Goal: Information Seeking & Learning: Learn about a topic

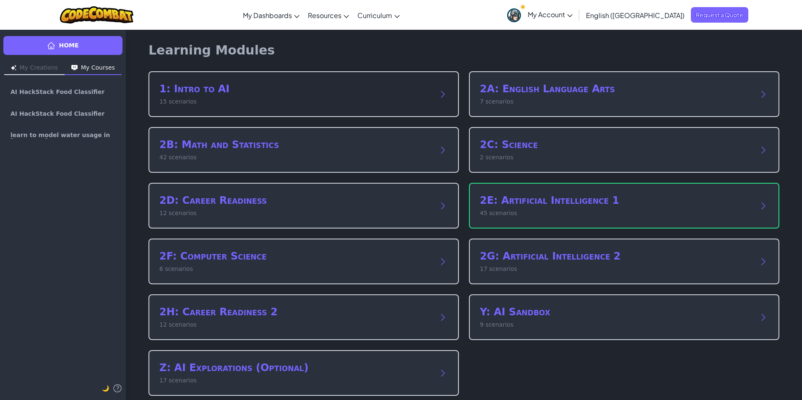
click at [289, 90] on h2 "1: Intro to AI" at bounding box center [295, 88] width 272 height 13
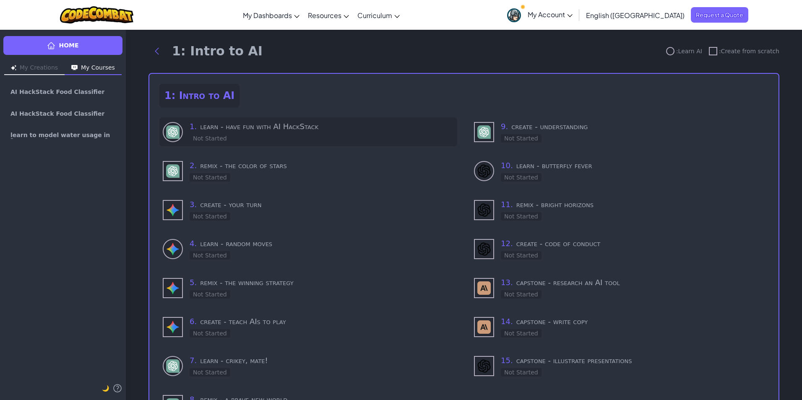
click at [272, 131] on h3 "1 . learn - have fun with AI HackStack" at bounding box center [322, 127] width 264 height 12
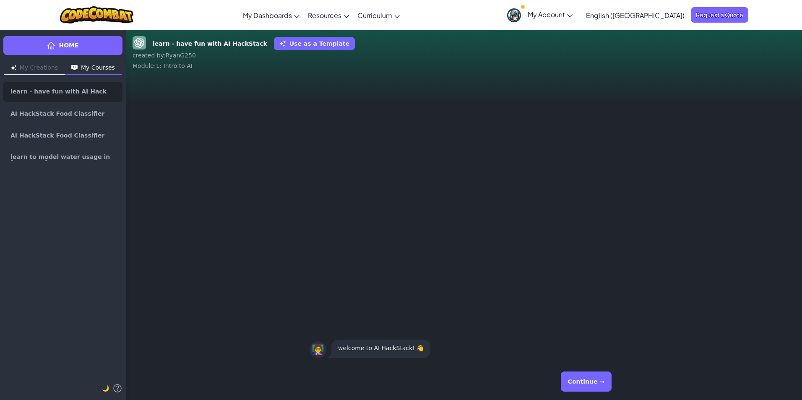
click at [593, 383] on button "Continue →" at bounding box center [586, 382] width 51 height 20
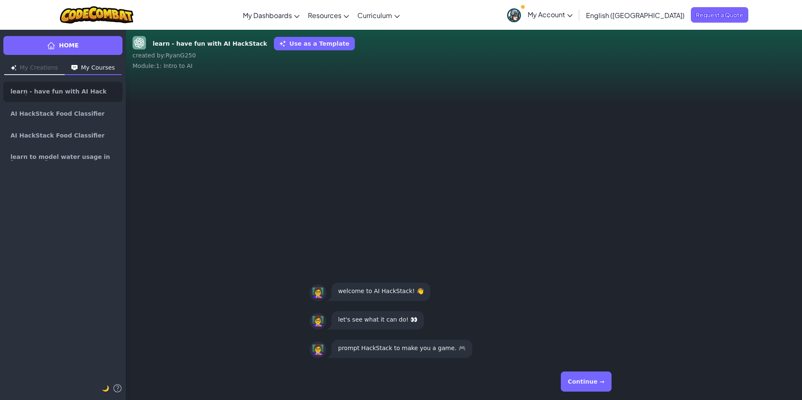
click at [593, 383] on button "Continue →" at bounding box center [586, 382] width 51 height 20
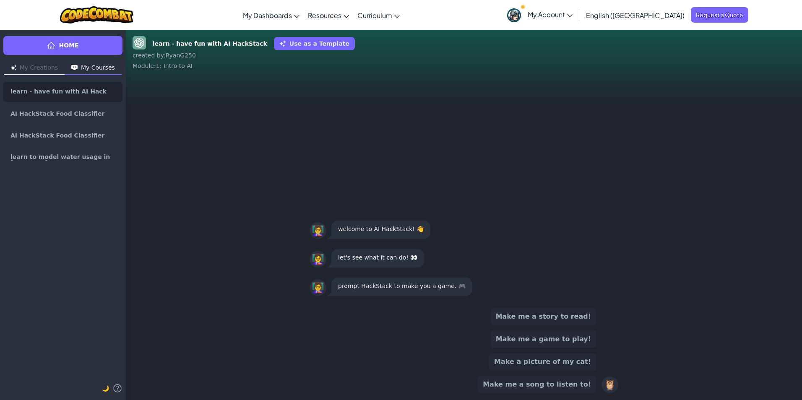
click at [530, 341] on button "Make me a game to play!" at bounding box center [543, 339] width 106 height 18
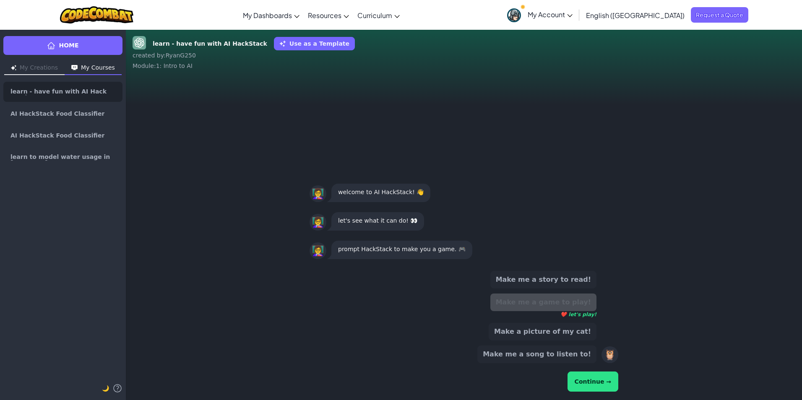
click at [588, 385] on button "Continue →" at bounding box center [592, 382] width 51 height 20
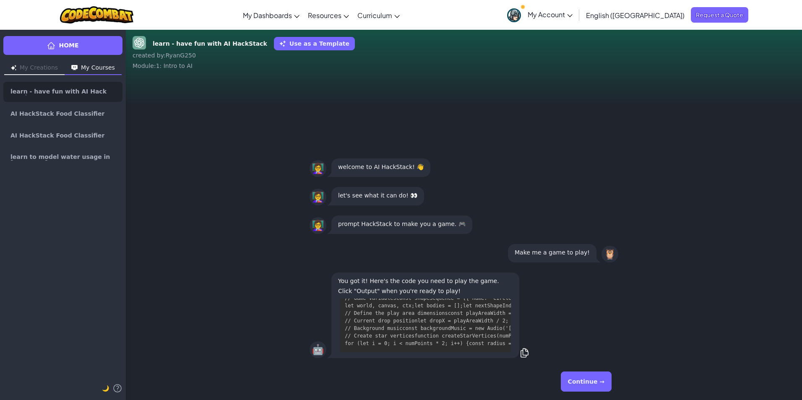
scroll to position [1601, 0]
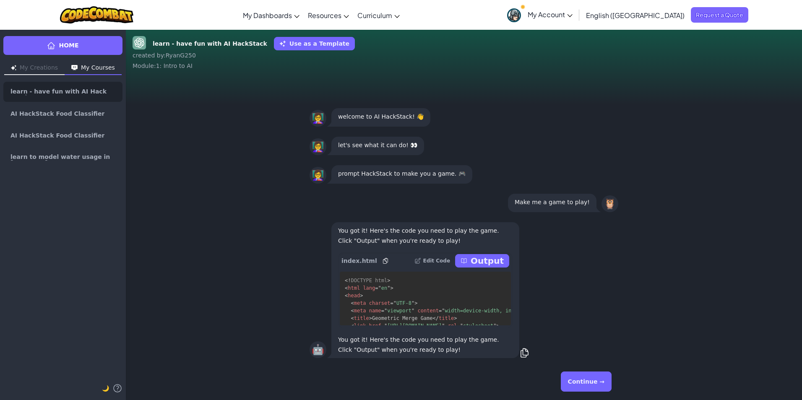
click at [488, 258] on p "Output" at bounding box center [486, 261] width 33 height 12
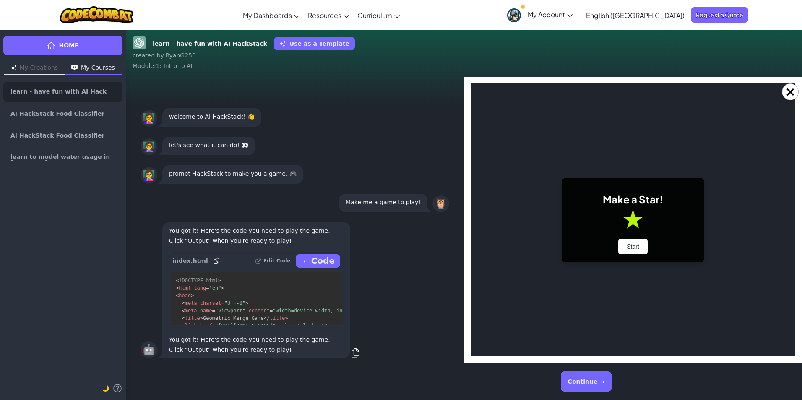
scroll to position [0, 0]
click at [635, 242] on button "Start" at bounding box center [632, 246] width 29 height 15
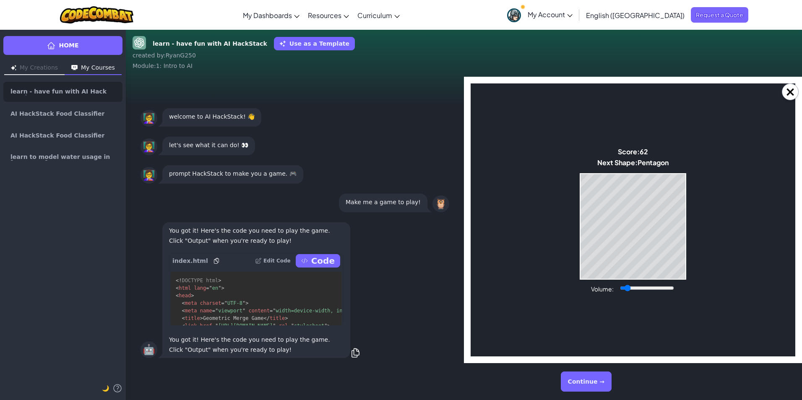
drag, startPoint x: 639, startPoint y: 288, endPoint x: 627, endPoint y: 290, distance: 11.6
type input "0.09"
click at [627, 290] on input "Volume:" at bounding box center [647, 288] width 54 height 7
click at [596, 380] on button "Continue →" at bounding box center [586, 382] width 51 height 20
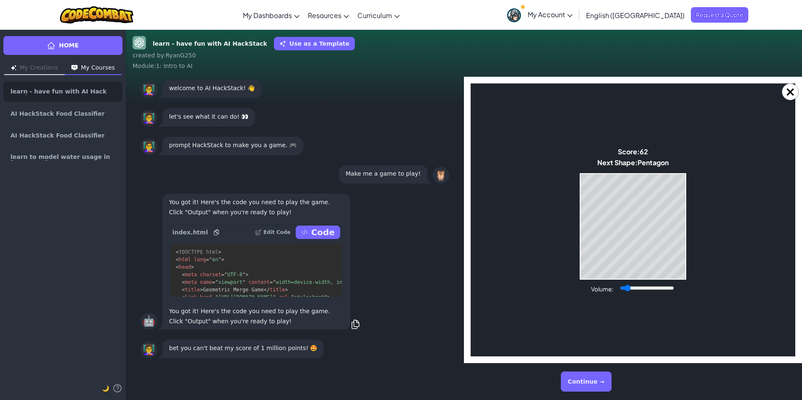
click at [597, 376] on button "Continue →" at bounding box center [586, 382] width 51 height 20
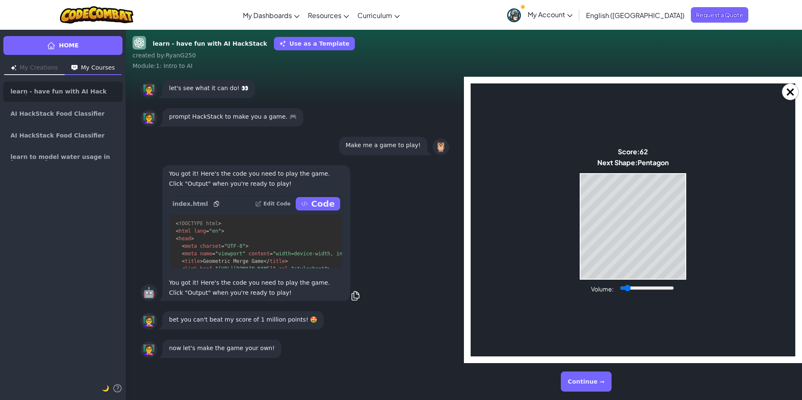
click at [597, 376] on button "Continue →" at bounding box center [586, 382] width 51 height 20
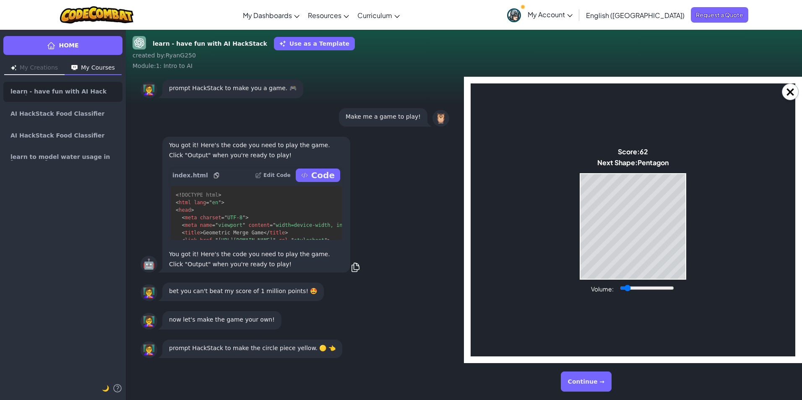
click at [597, 376] on button "Continue →" at bounding box center [586, 382] width 51 height 20
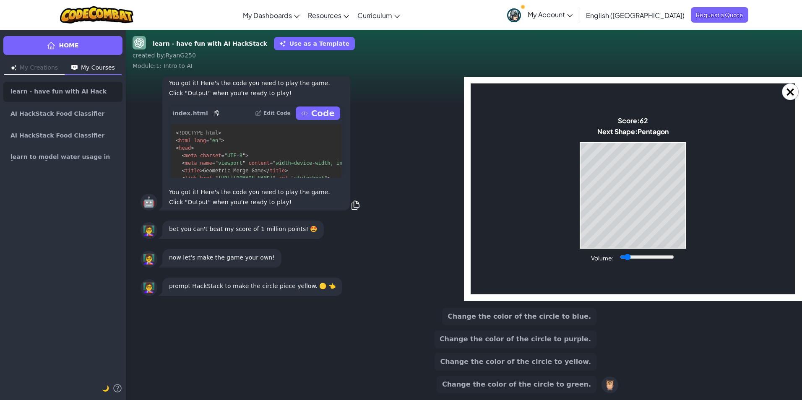
click at [551, 361] on button "Change the color of the circle to yellow." at bounding box center [515, 362] width 162 height 18
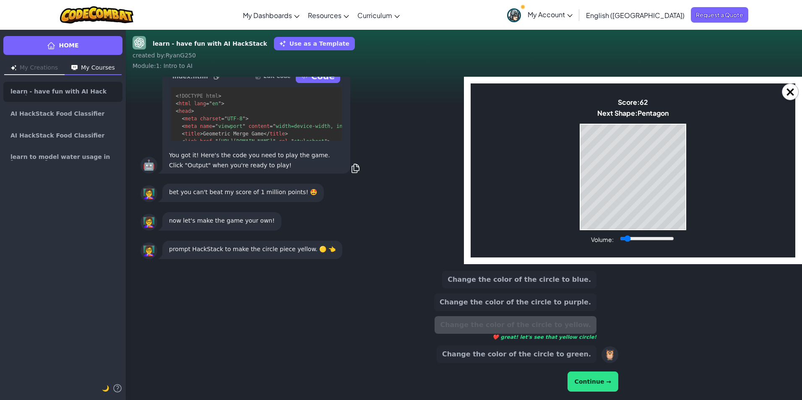
click at [582, 379] on button "Continue →" at bounding box center [592, 382] width 51 height 20
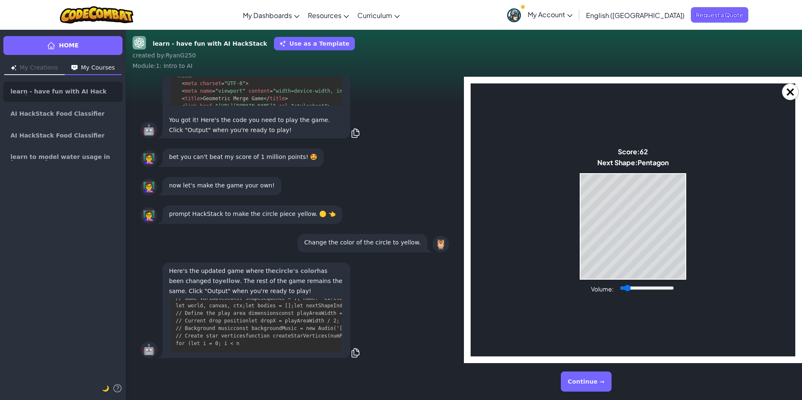
scroll to position [1510, 0]
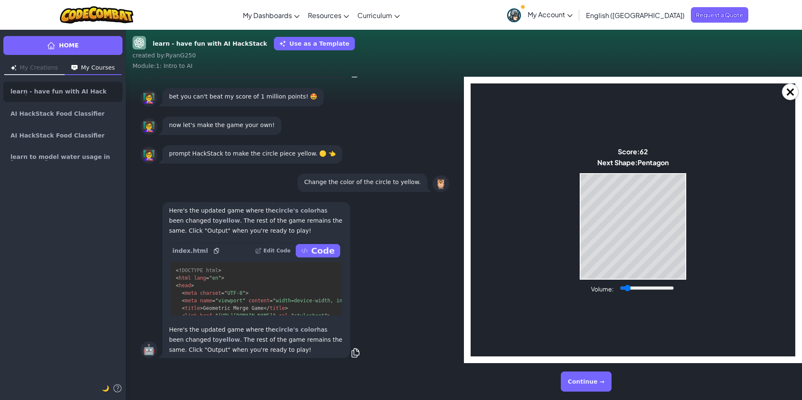
click at [318, 249] on p "Code" at bounding box center [322, 251] width 23 height 12
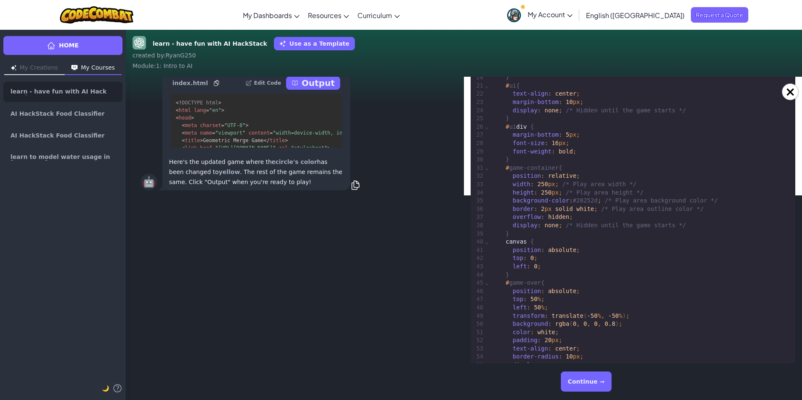
scroll to position [84, 0]
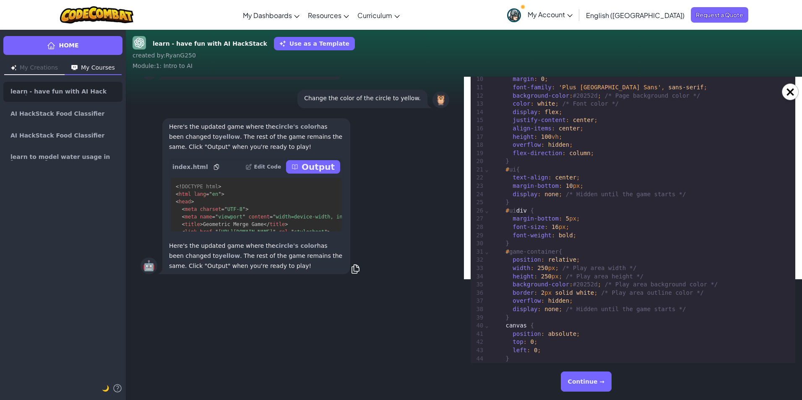
click at [318, 166] on p "Output" at bounding box center [317, 167] width 33 height 12
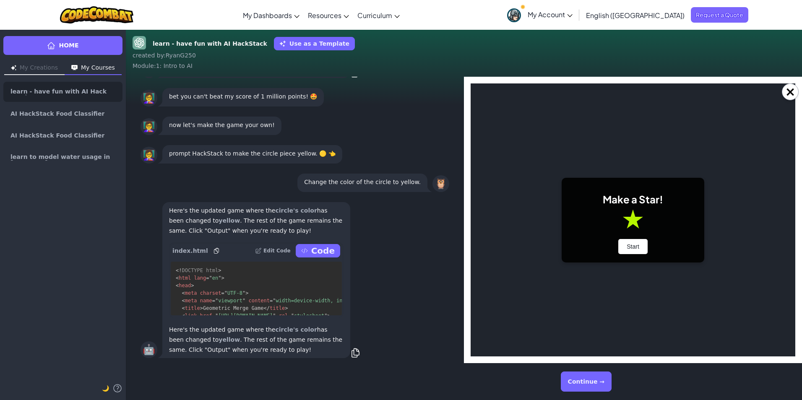
scroll to position [0, 0]
click at [629, 247] on button "Start" at bounding box center [632, 246] width 29 height 15
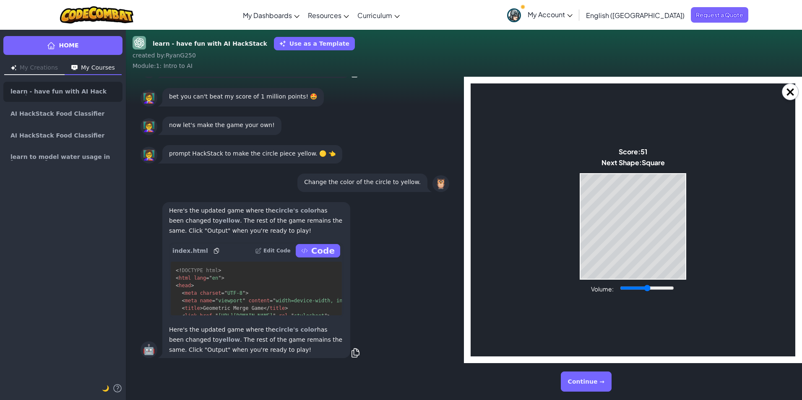
click at [596, 376] on button "Continue →" at bounding box center [586, 382] width 51 height 20
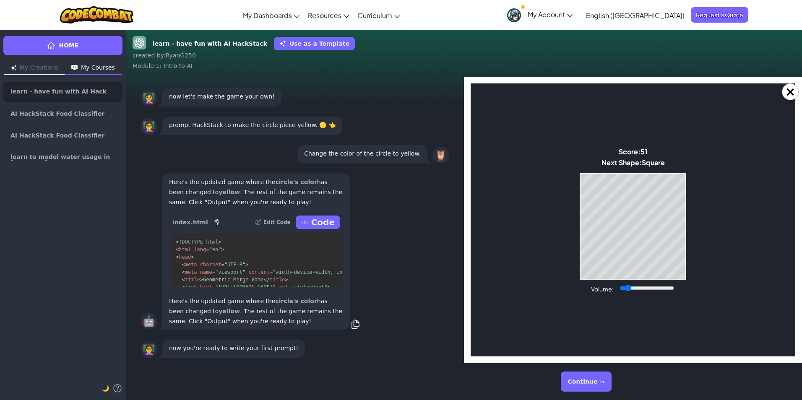
drag, startPoint x: 638, startPoint y: 286, endPoint x: 628, endPoint y: 287, distance: 10.5
type input "0.1"
click at [628, 287] on input "Volume:" at bounding box center [647, 288] width 54 height 7
click at [790, 92] on button "×" at bounding box center [790, 91] width 17 height 17
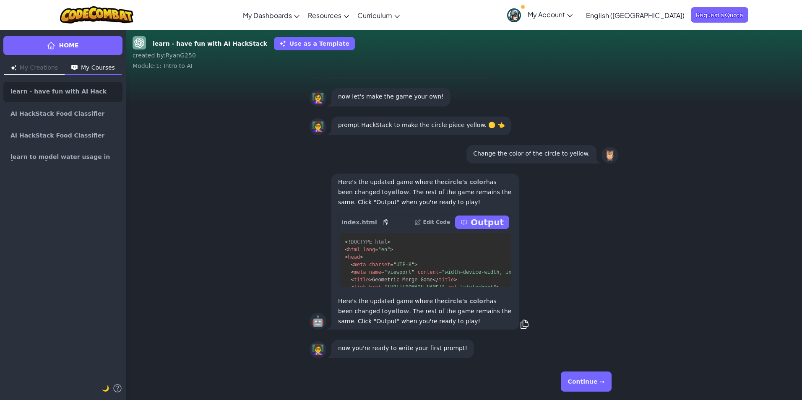
click at [593, 383] on button "Continue →" at bounding box center [586, 382] width 51 height 20
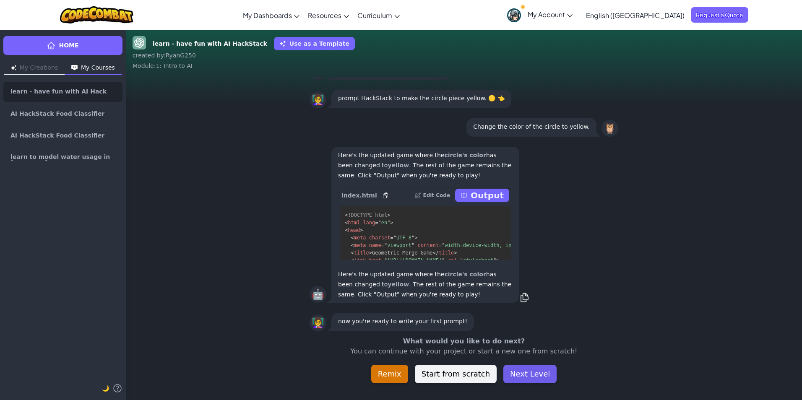
click at [538, 379] on button "Next Level" at bounding box center [529, 374] width 53 height 18
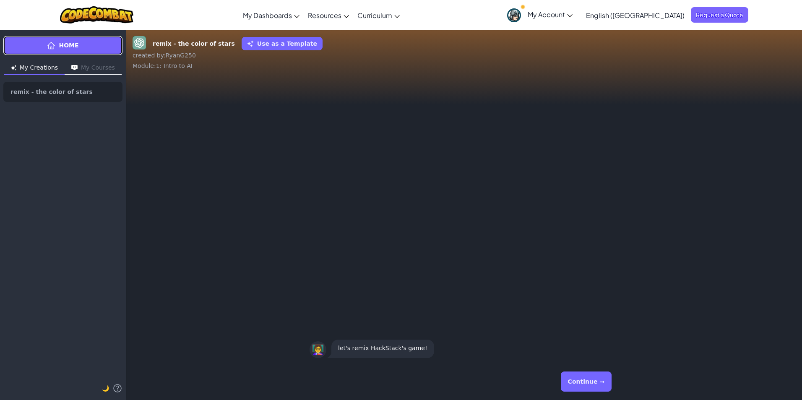
click at [42, 39] on link "Home" at bounding box center [62, 45] width 119 height 19
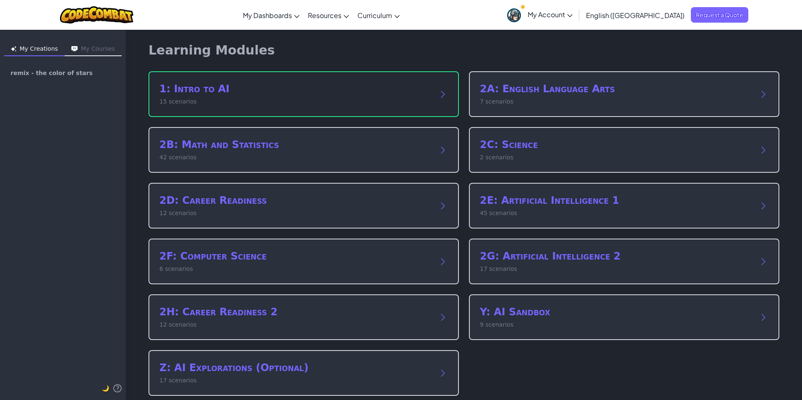
click at [439, 93] on icon at bounding box center [443, 94] width 10 height 10
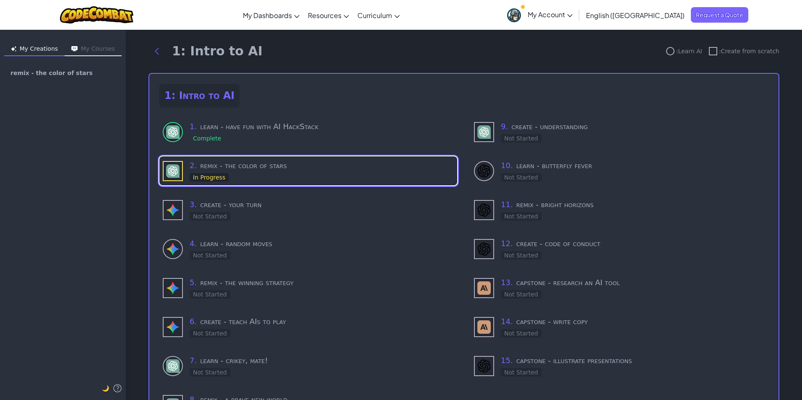
click at [105, 49] on button "My Courses" at bounding box center [93, 49] width 57 height 13
click at [35, 52] on button "My Creations" at bounding box center [34, 49] width 60 height 13
drag, startPoint x: 144, startPoint y: 49, endPoint x: 149, endPoint y: 49, distance: 4.6
click at [148, 49] on div "1: Intro to AI : Learn AI : Create from scratch 1: Intro to AI 1 . learn - have…" at bounding box center [464, 243] width 644 height 428
click at [152, 49] on icon "Back to modules" at bounding box center [157, 51] width 10 height 10
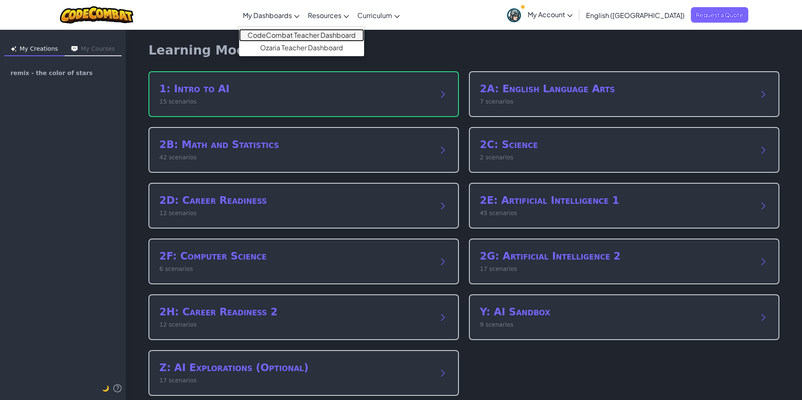
click at [319, 33] on link "CodeCombat Teacher Dashboard" at bounding box center [301, 35] width 125 height 13
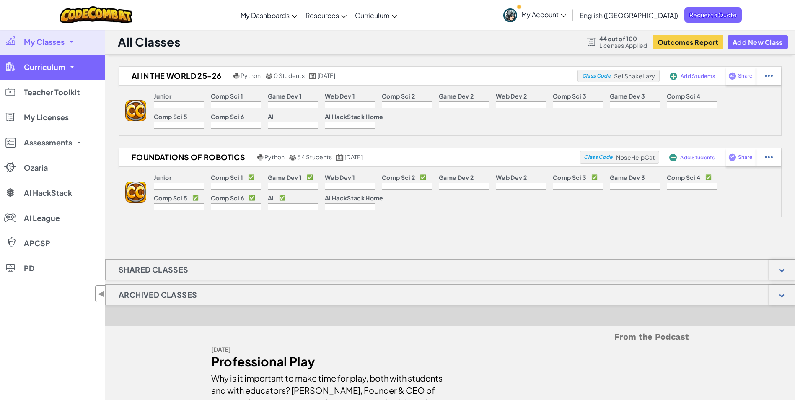
click at [37, 67] on span "Curriculum" at bounding box center [45, 67] width 42 height 8
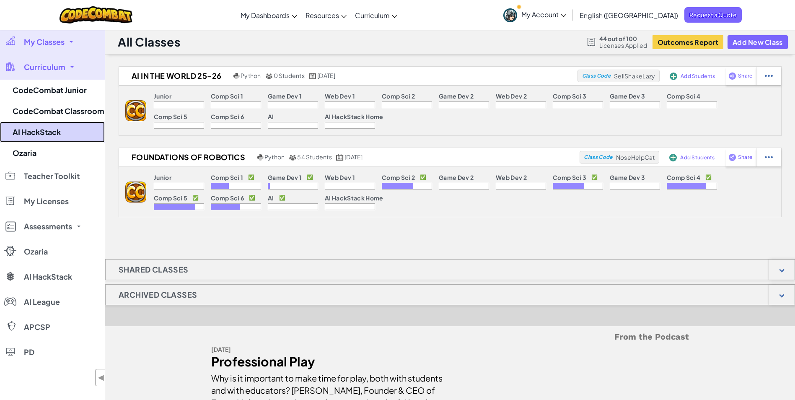
click at [44, 127] on link "AI HackStack" at bounding box center [52, 132] width 105 height 21
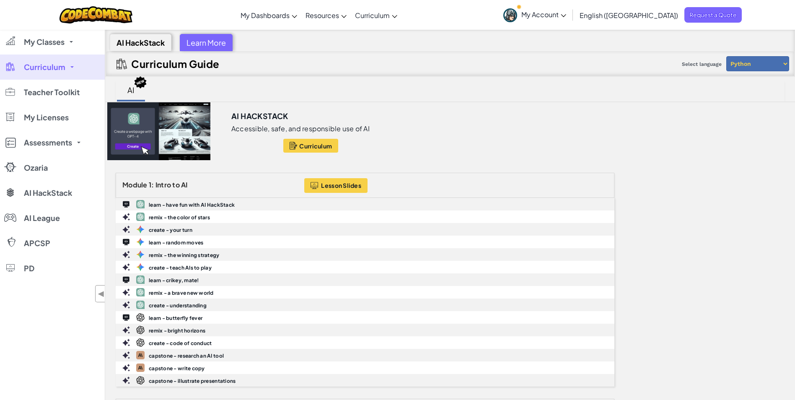
click at [567, 17] on span "My Account" at bounding box center [544, 14] width 45 height 9
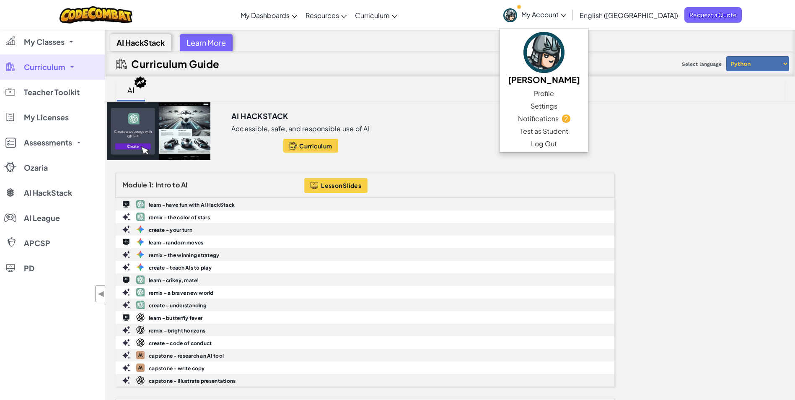
click at [431, 62] on div "Curriculum Guide Select language Python JavaScript" at bounding box center [450, 63] width 689 height 25
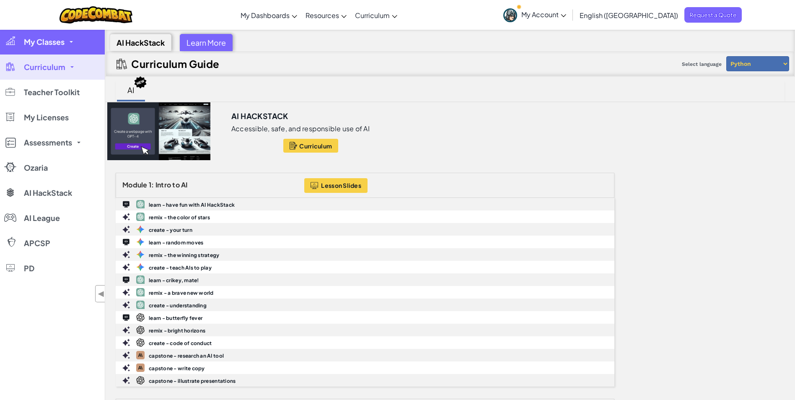
click at [67, 44] on link "My Classes" at bounding box center [52, 41] width 105 height 25
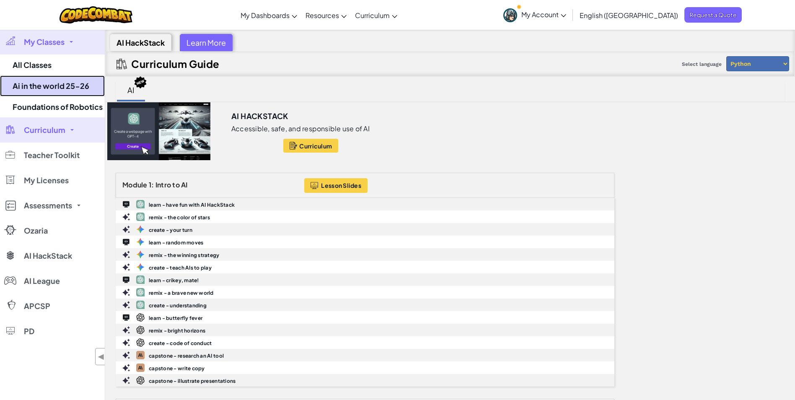
click at [58, 85] on link "Ai in the world 25-26" at bounding box center [52, 85] width 105 height 21
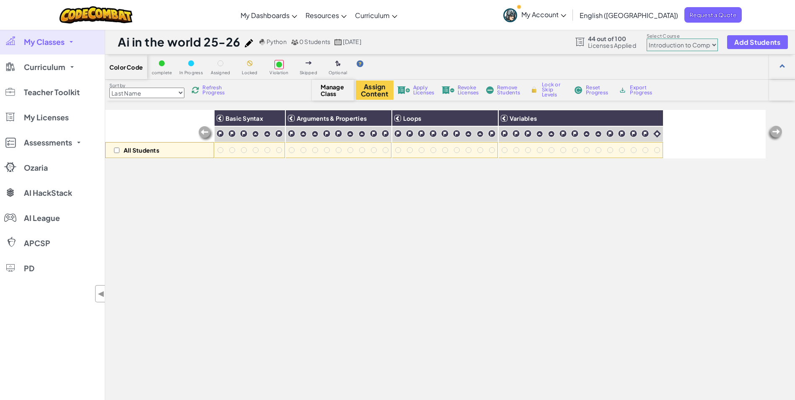
click at [714, 47] on select "Junior Introduction to Computer Science Game Development 1 Web Development 1 Co…" at bounding box center [682, 45] width 71 height 13
click at [647, 39] on select "Junior Introduction to Computer Science Game Development 1 Web Development 1 Co…" at bounding box center [682, 45] width 71 height 13
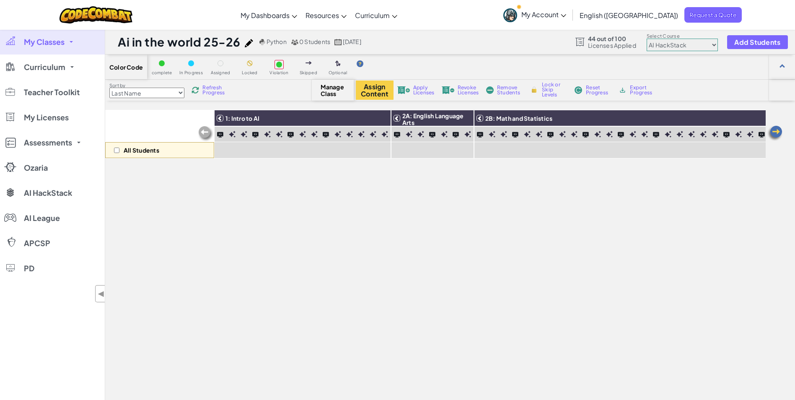
click at [713, 43] on select "Junior Introduction to Computer Science Game Development 1 Web Development 1 Co…" at bounding box center [682, 45] width 71 height 13
click at [647, 39] on select "Junior Introduction to Computer Science Game Development 1 Web Development 1 Co…" at bounding box center [682, 45] width 71 height 13
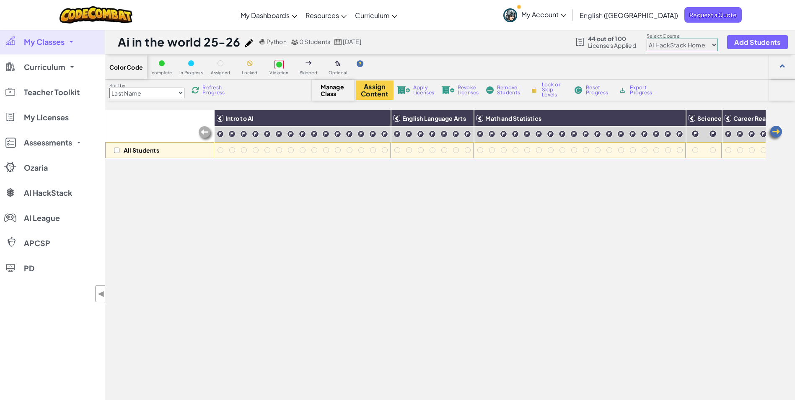
click at [694, 46] on select "Junior Introduction to Computer Science Game Development 1 Web Development 1 Co…" at bounding box center [682, 45] width 71 height 13
click at [647, 39] on select "Junior Introduction to Computer Science Game Development 1 Web Development 1 Co…" at bounding box center [682, 45] width 71 height 13
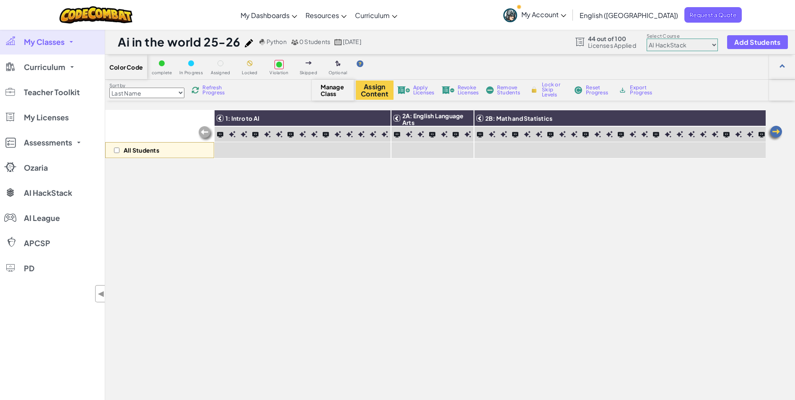
click at [686, 42] on select "Junior Introduction to Computer Science Game Development 1 Web Development 1 Co…" at bounding box center [682, 45] width 71 height 13
select select "560f1a9f22961295f9427742"
click at [647, 39] on select "Junior Introduction to Computer Science Game Development 1 Web Development 1 Co…" at bounding box center [682, 45] width 71 height 13
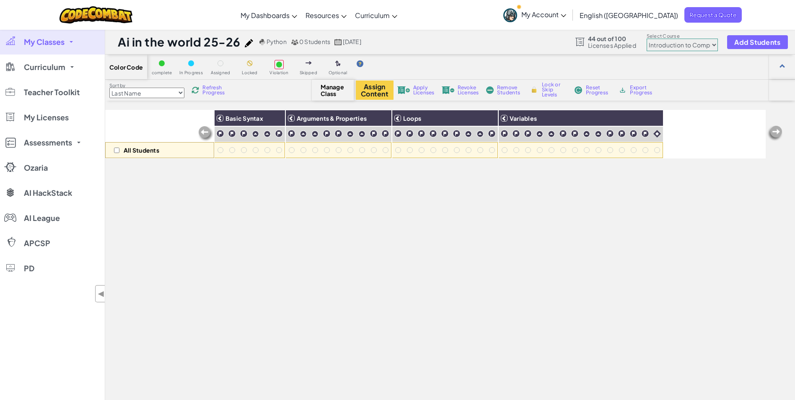
click at [659, 47] on select "Junior Introduction to Computer Science Game Development 1 Web Development 1 Co…" at bounding box center [682, 45] width 71 height 13
click at [661, 46] on select "Junior Introduction to Computer Science Game Development 1 Web Development 1 Co…" at bounding box center [682, 45] width 71 height 13
click at [195, 268] on div "All Students Basic Syntax Arguments & Properties Loops Variables" at bounding box center [435, 289] width 661 height 358
click at [366, 97] on button "Assign Content" at bounding box center [375, 90] width 38 height 19
click at [117, 151] on input "checkbox" at bounding box center [116, 150] width 5 height 5
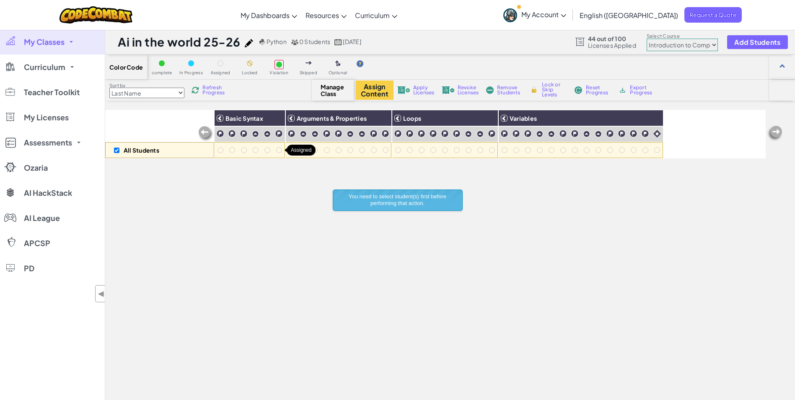
click at [278, 151] on div at bounding box center [279, 150] width 6 height 6
click at [376, 89] on button "Assign Content" at bounding box center [375, 90] width 38 height 19
click at [421, 278] on div "All Students Basic Syntax Arguments & Properties Loops Variables" at bounding box center [435, 289] width 661 height 358
click at [117, 149] on input "checkbox" at bounding box center [116, 150] width 5 height 5
checkbox input "false"
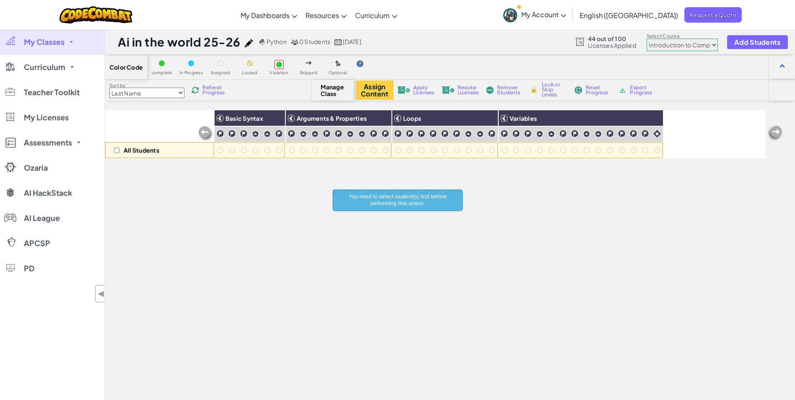
click at [232, 242] on div "All Students Basic Syntax Arguments & Properties Loops Variables" at bounding box center [435, 289] width 661 height 358
click at [75, 44] on link "My Classes" at bounding box center [52, 41] width 105 height 25
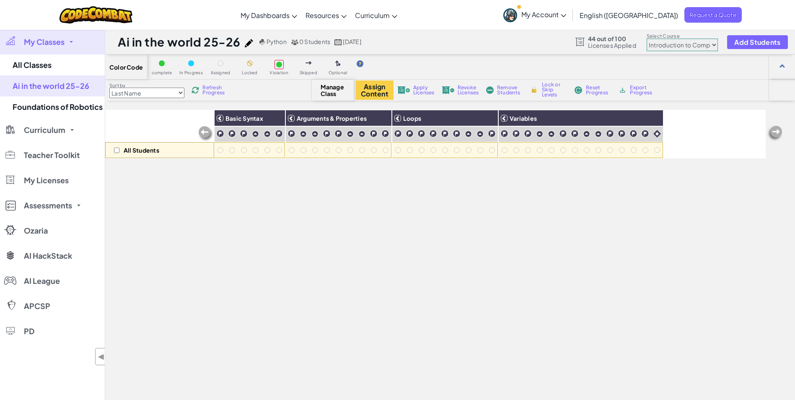
click at [75, 44] on link "My Classes" at bounding box center [52, 41] width 105 height 25
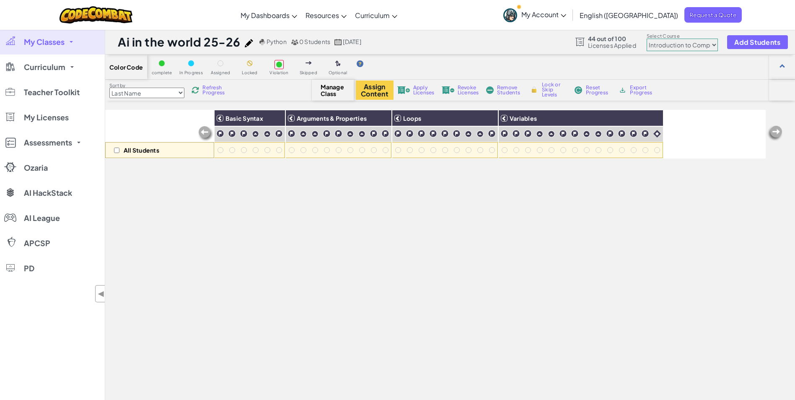
click at [228, 223] on div "All Students Basic Syntax Arguments & Properties Loops Variables" at bounding box center [435, 289] width 661 height 358
click at [46, 46] on span "My Classes" at bounding box center [44, 42] width 41 height 8
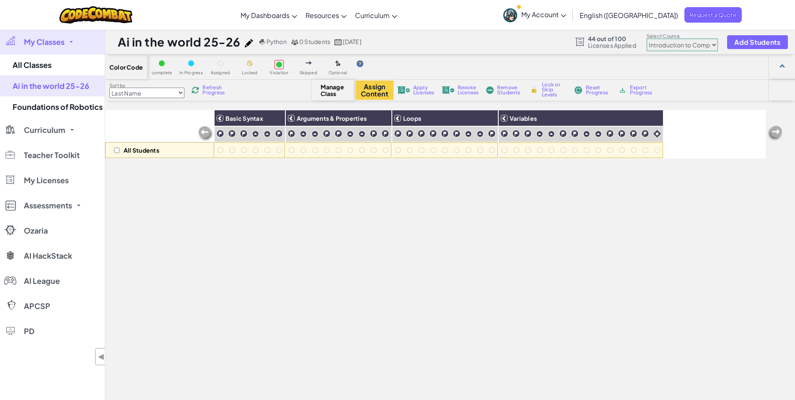
click at [46, 47] on link "My Classes" at bounding box center [52, 41] width 105 height 25
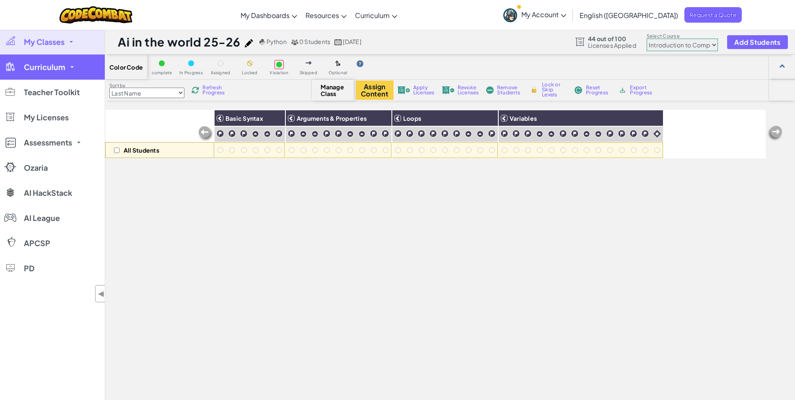
click at [70, 69] on link "Curriculum" at bounding box center [52, 67] width 105 height 25
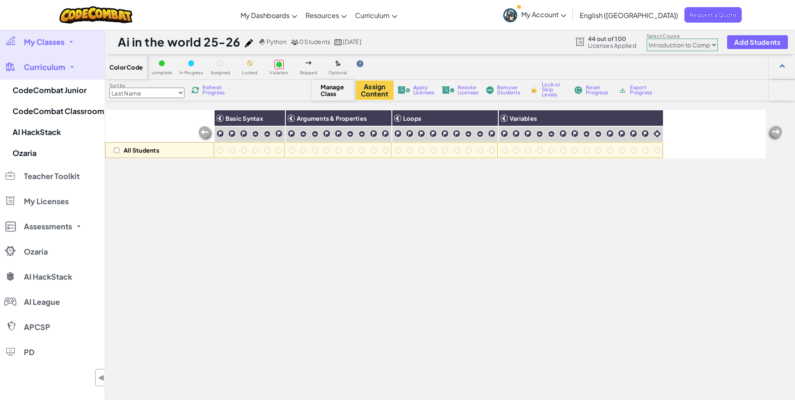
click at [70, 69] on link "Curriculum" at bounding box center [52, 67] width 105 height 25
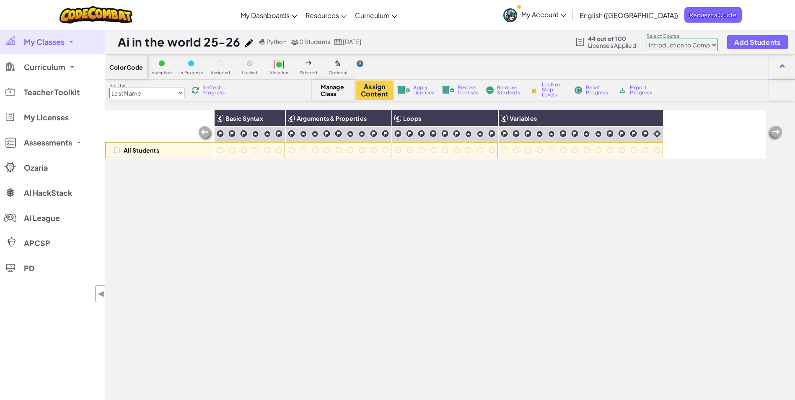
click at [348, 255] on div "All Students Basic Syntax Arguments & Properties Loops Variables" at bounding box center [435, 289] width 661 height 358
click at [318, 261] on div "All Students Basic Syntax Arguments & Properties Loops Variables" at bounding box center [435, 289] width 661 height 358
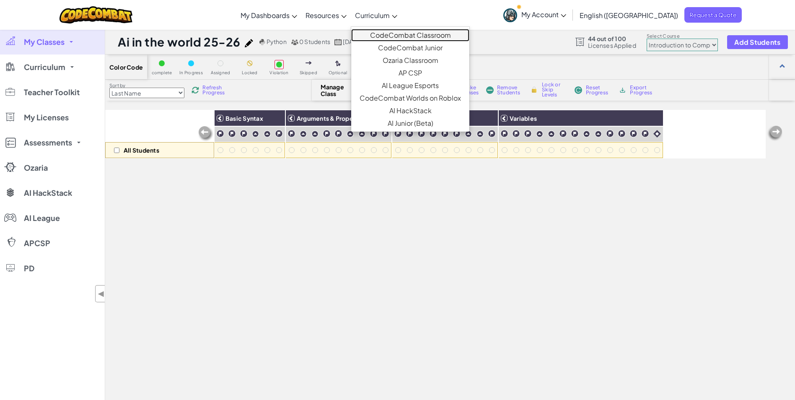
click at [413, 34] on link "CodeCombat Classroom" at bounding box center [410, 35] width 118 height 13
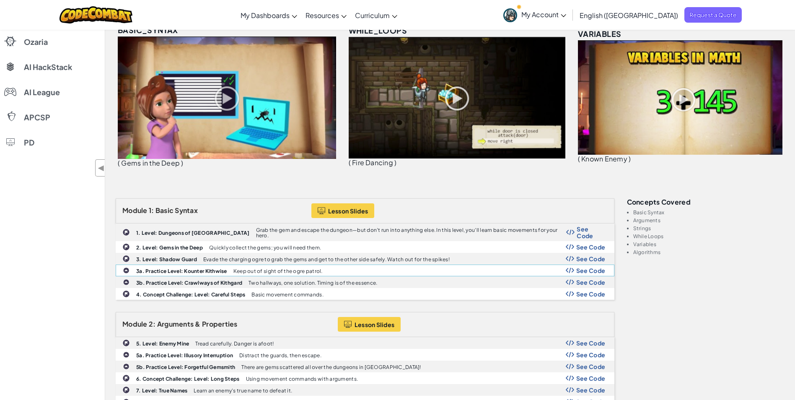
scroll to position [210, 0]
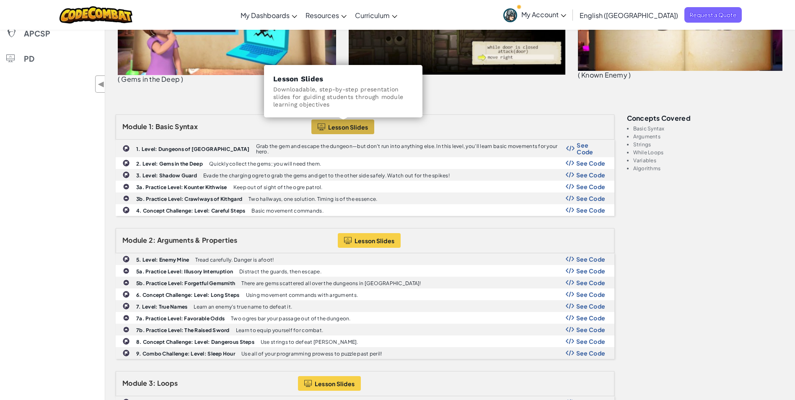
click at [360, 123] on button "Lesson Slides" at bounding box center [343, 127] width 63 height 15
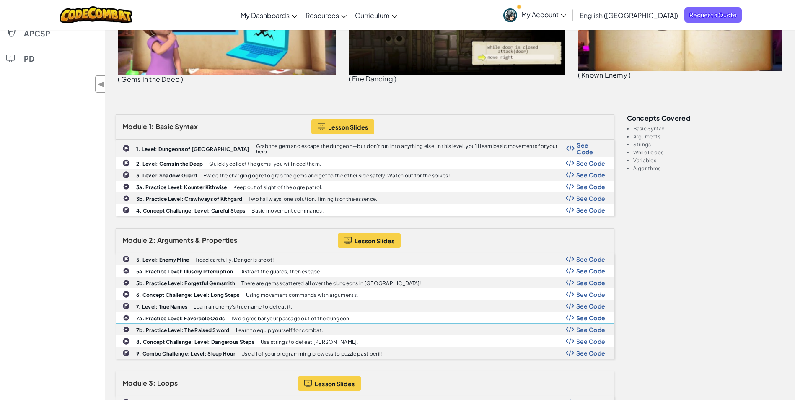
scroll to position [294, 0]
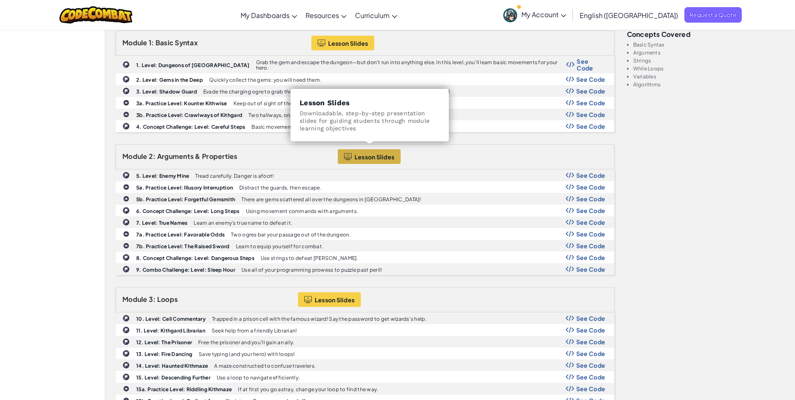
click at [359, 156] on button "Lesson Slides" at bounding box center [369, 156] width 63 height 15
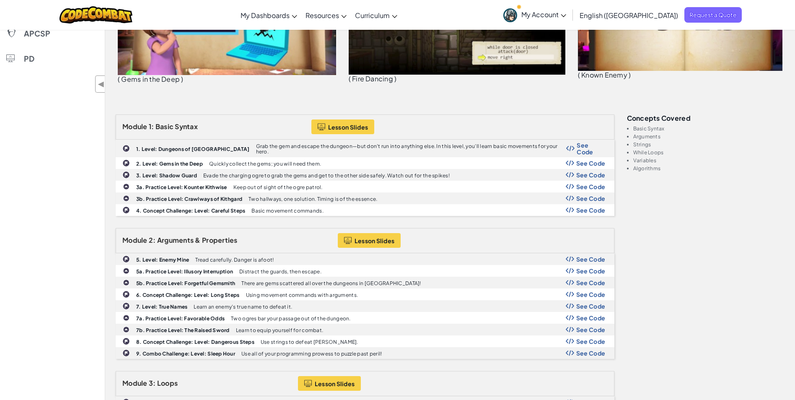
scroll to position [0, 0]
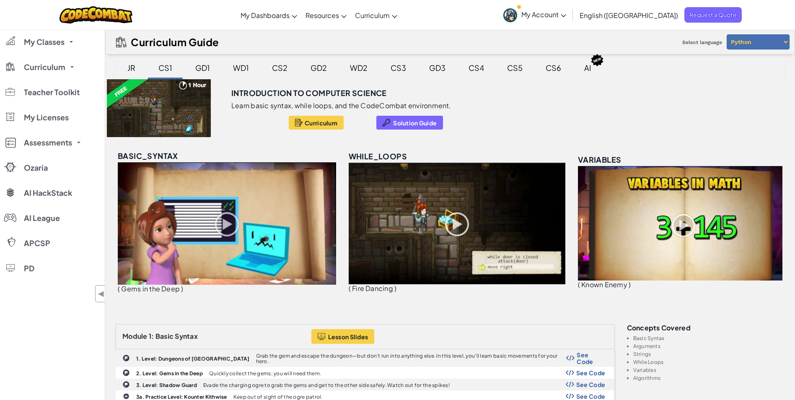
click at [282, 70] on div "CS2" at bounding box center [280, 68] width 32 height 20
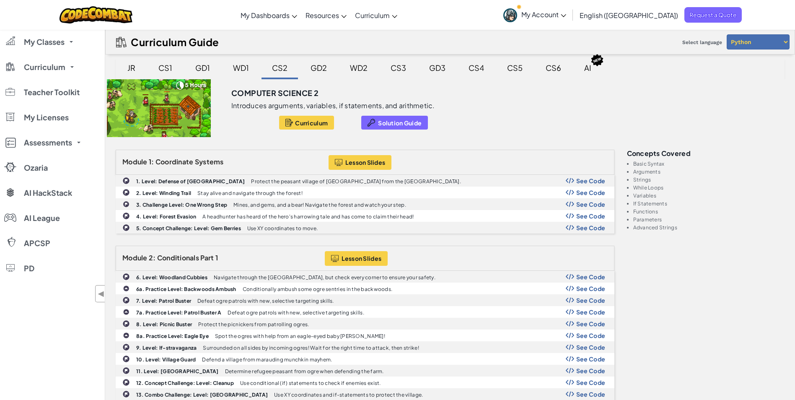
click at [202, 62] on div "GD1" at bounding box center [202, 68] width 31 height 20
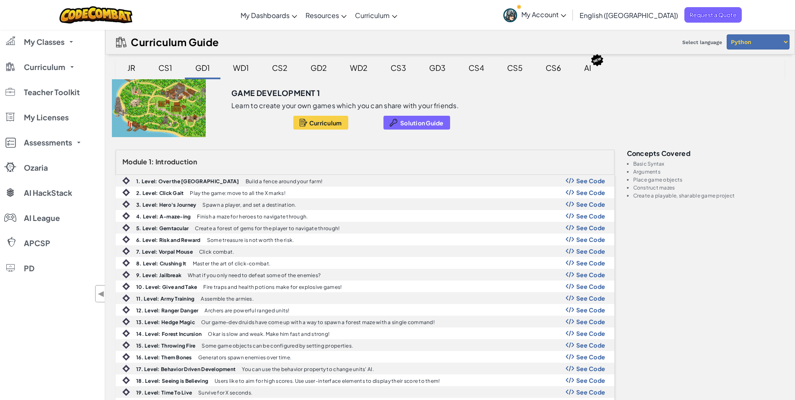
click at [318, 68] on div "GD2" at bounding box center [318, 68] width 33 height 20
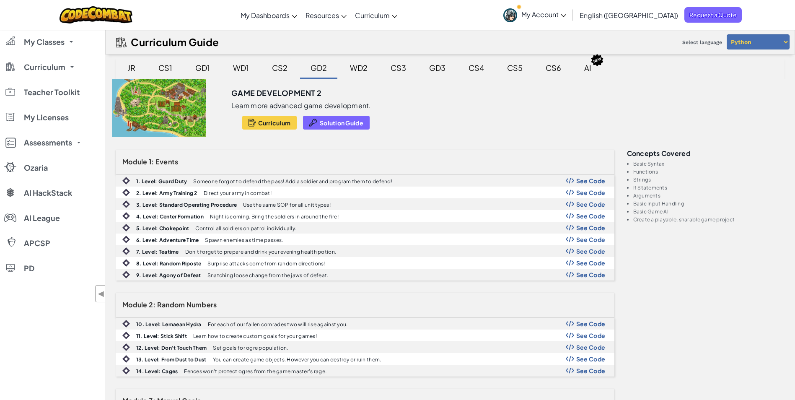
click at [282, 70] on div "CS2" at bounding box center [280, 68] width 32 height 20
